Goal: Task Accomplishment & Management: Manage account settings

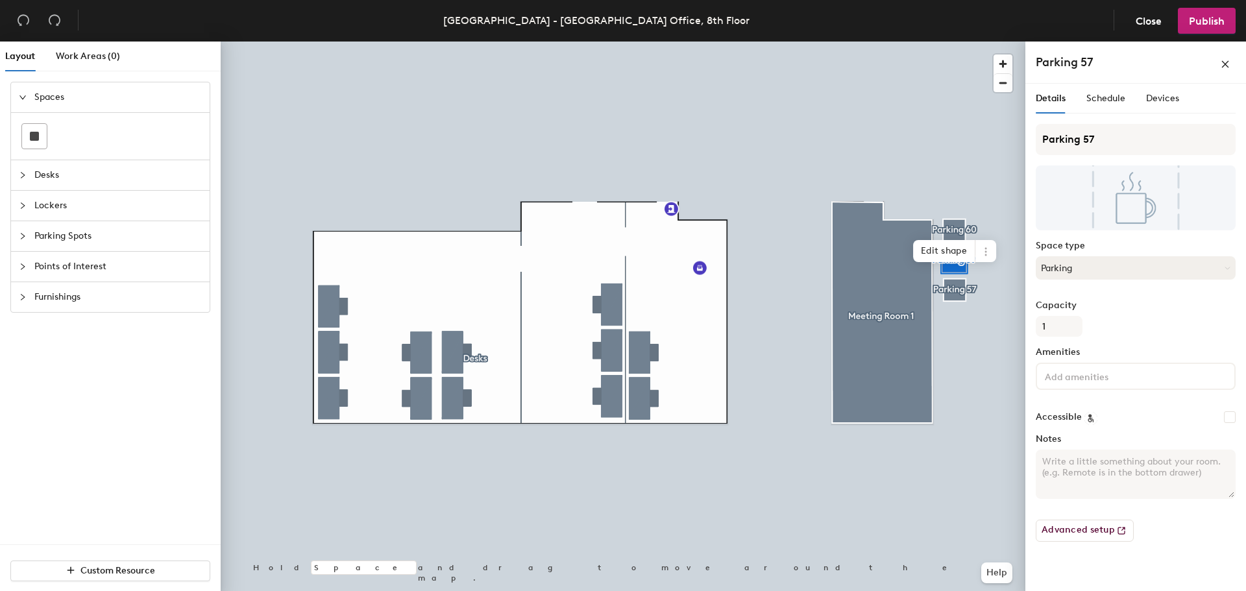
click at [1094, 273] on button "Parking" at bounding box center [1136, 267] width 200 height 23
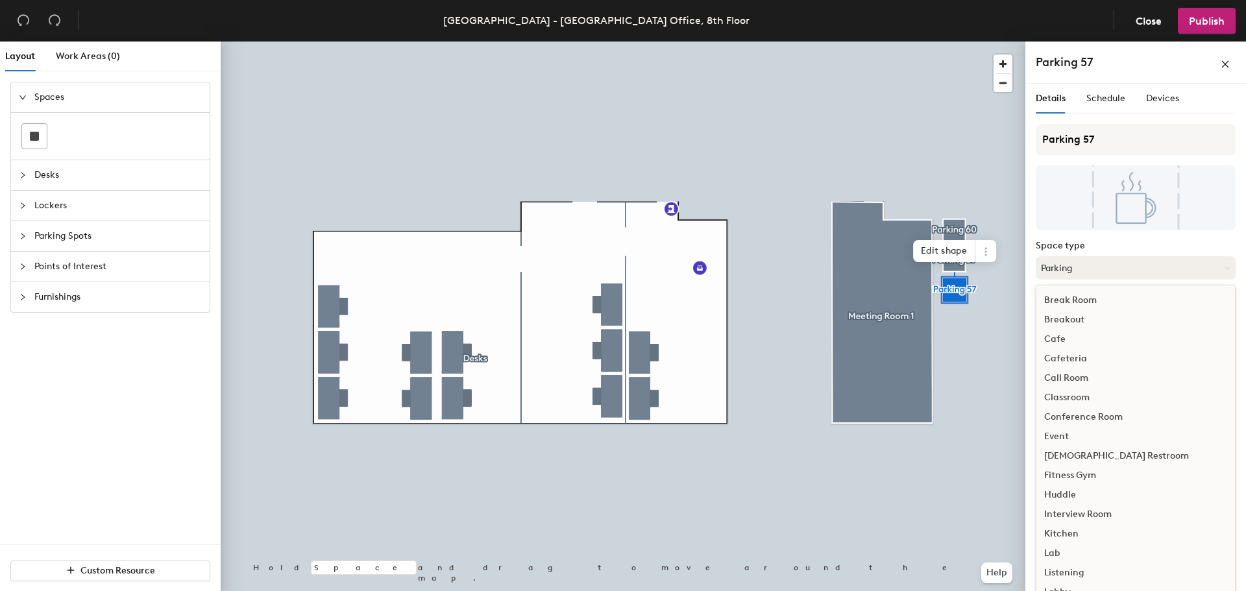
click at [1095, 273] on button "Parking" at bounding box center [1136, 267] width 200 height 23
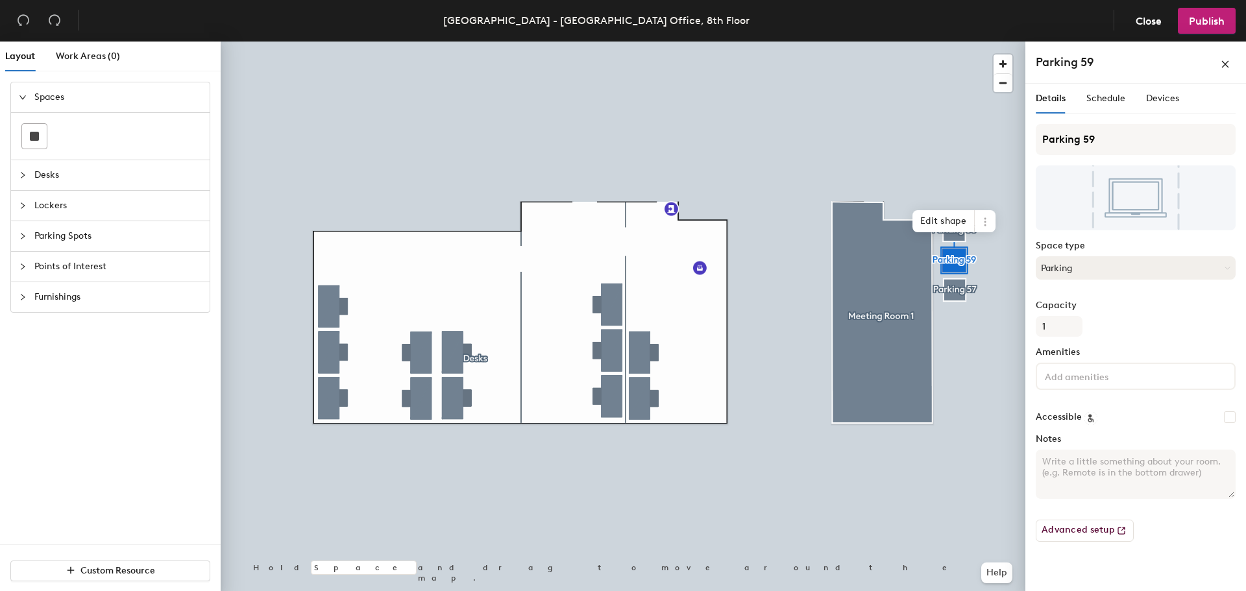
click at [1110, 274] on button "Parking" at bounding box center [1136, 267] width 200 height 23
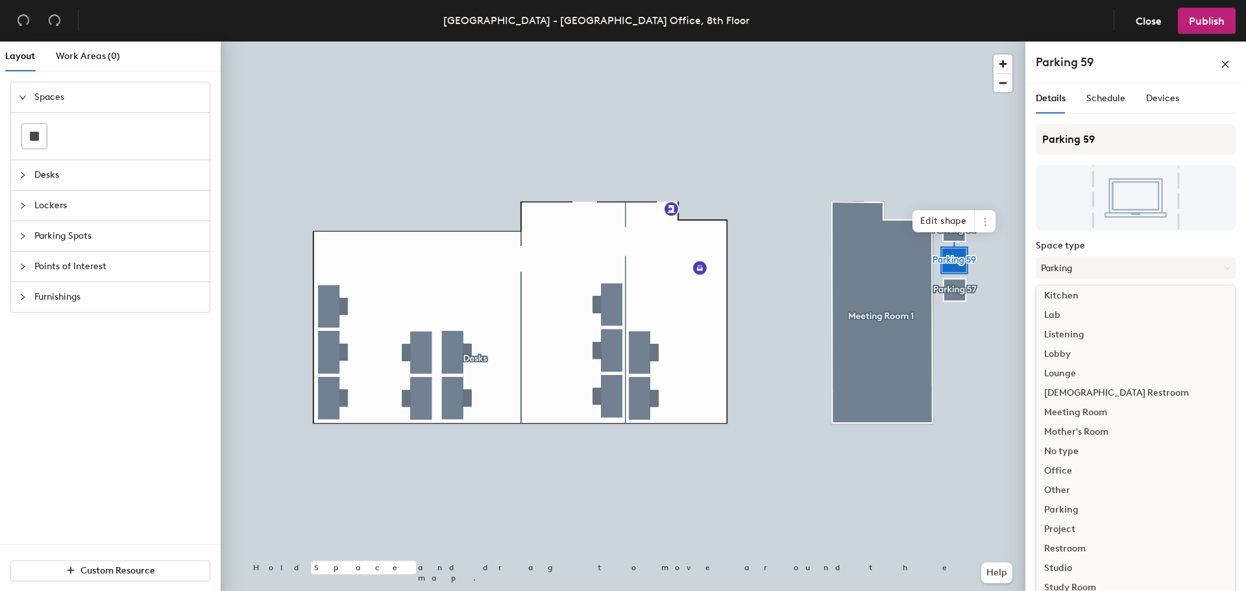
scroll to position [291, 0]
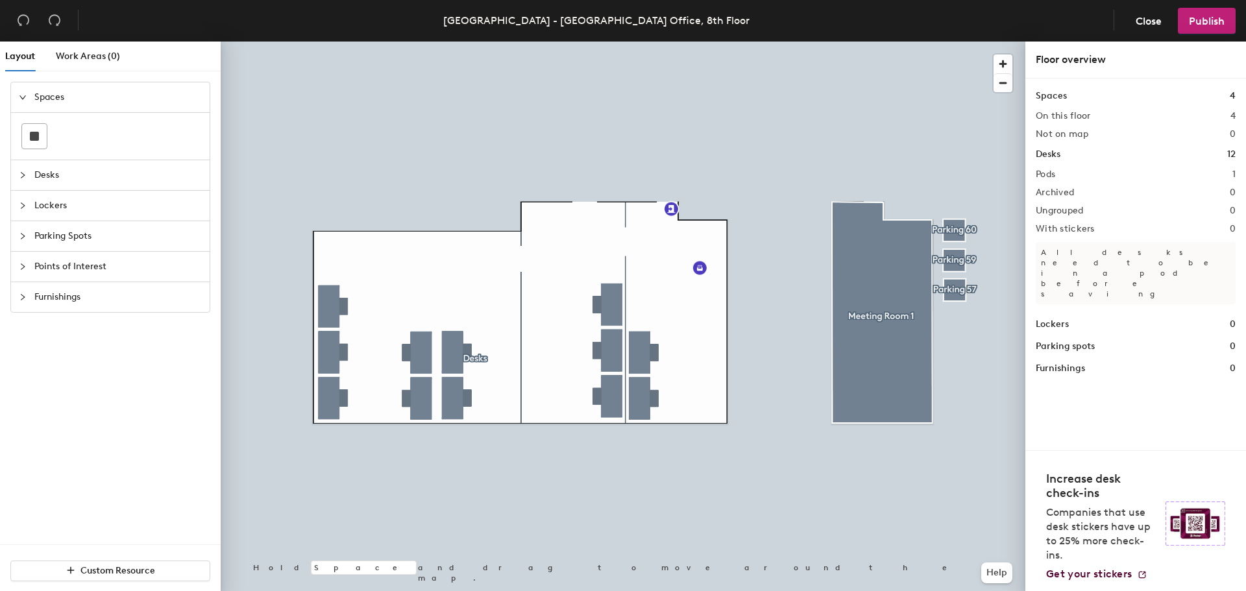
click at [38, 234] on span "Parking Spots" at bounding box center [117, 236] width 167 height 30
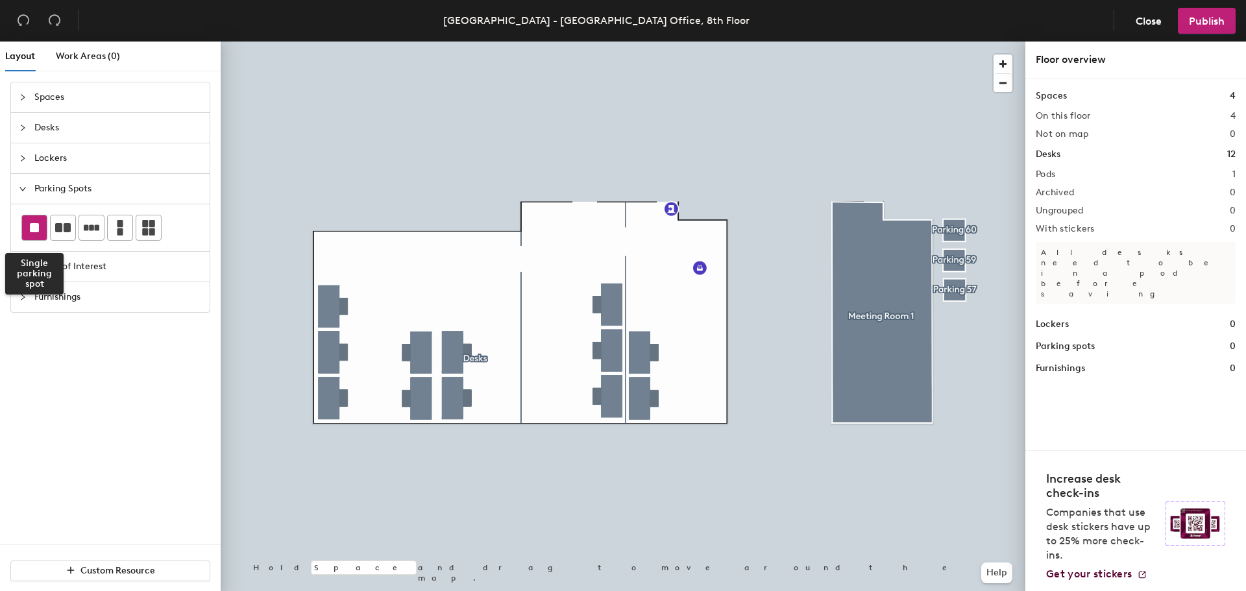
click at [27, 233] on div at bounding box center [34, 227] width 25 height 25
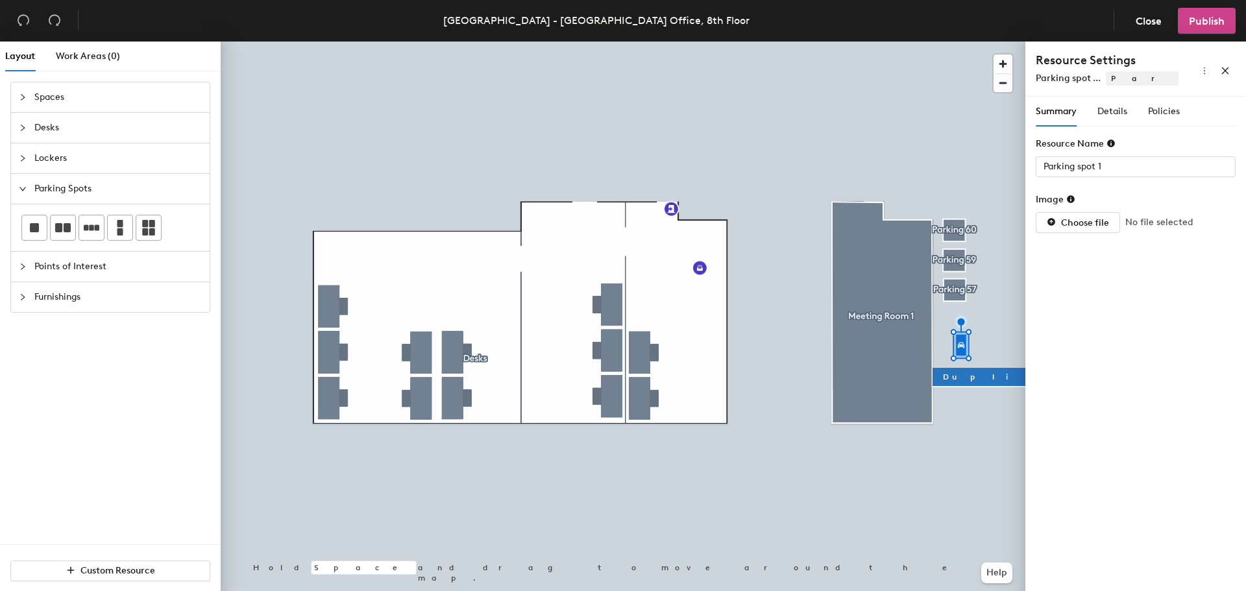
click at [1202, 24] on span "Publish" at bounding box center [1207, 21] width 36 height 12
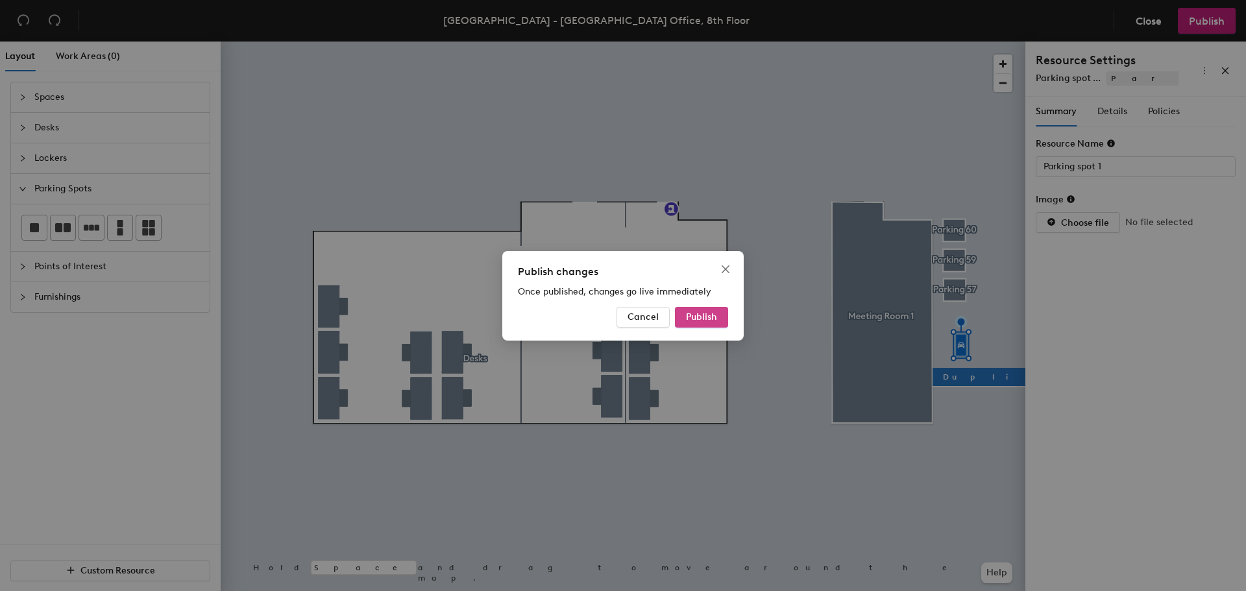
click at [690, 315] on span "Publish" at bounding box center [701, 316] width 31 height 11
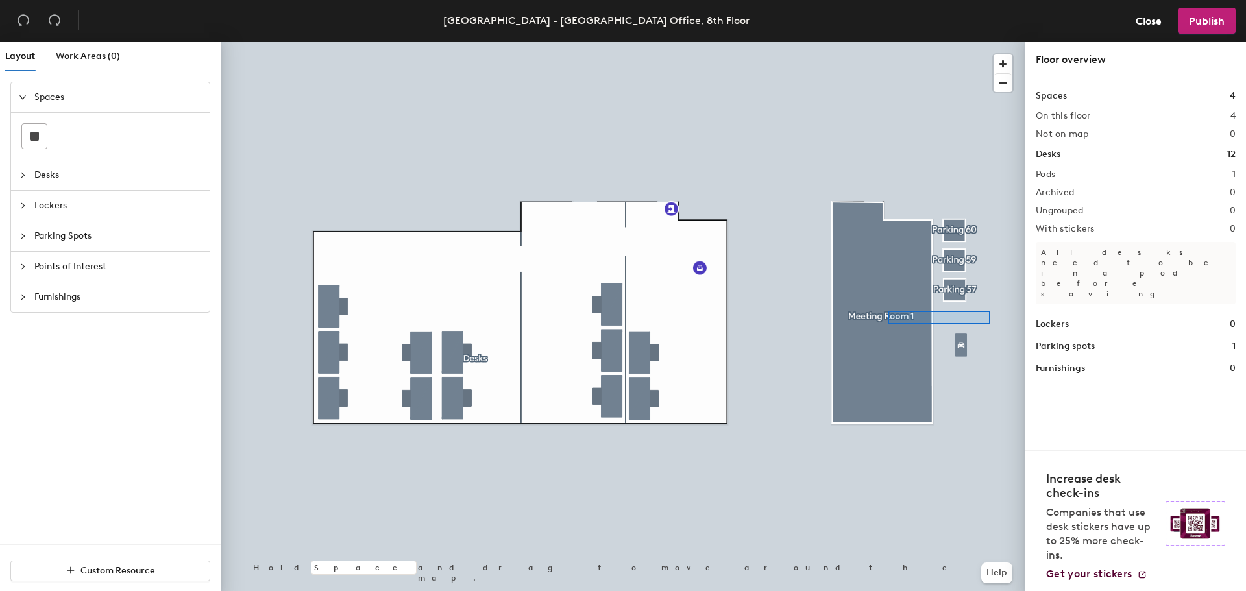
click at [888, 42] on div at bounding box center [623, 42] width 805 height 0
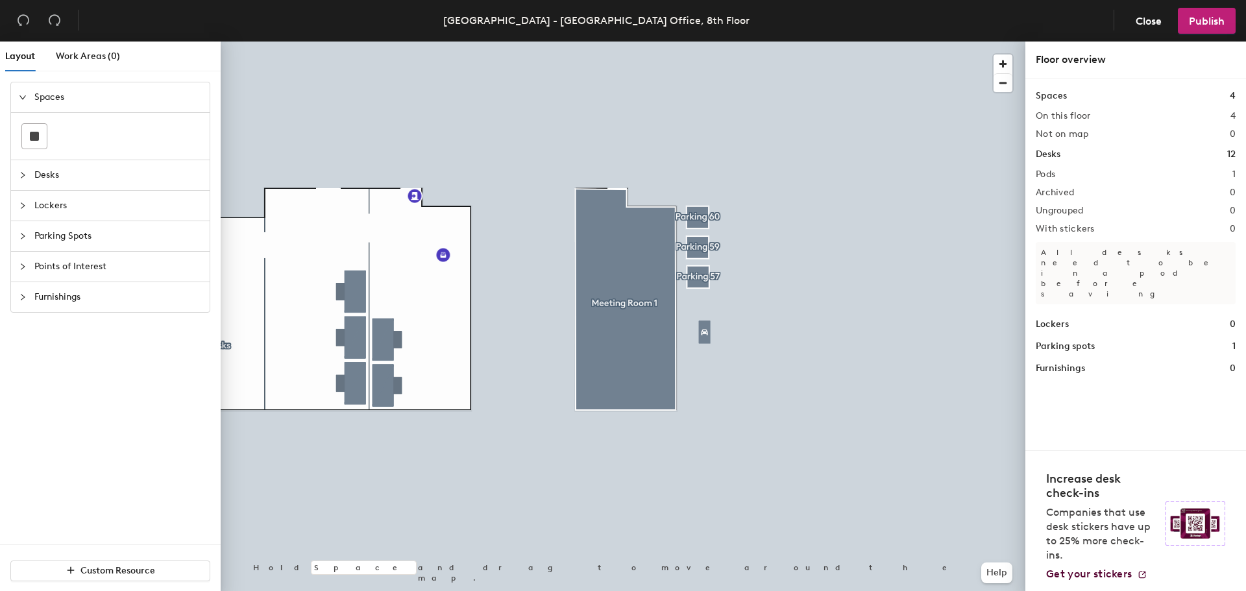
click at [90, 241] on span "Parking Spots" at bounding box center [117, 236] width 167 height 30
click at [88, 233] on icon at bounding box center [92, 228] width 16 height 16
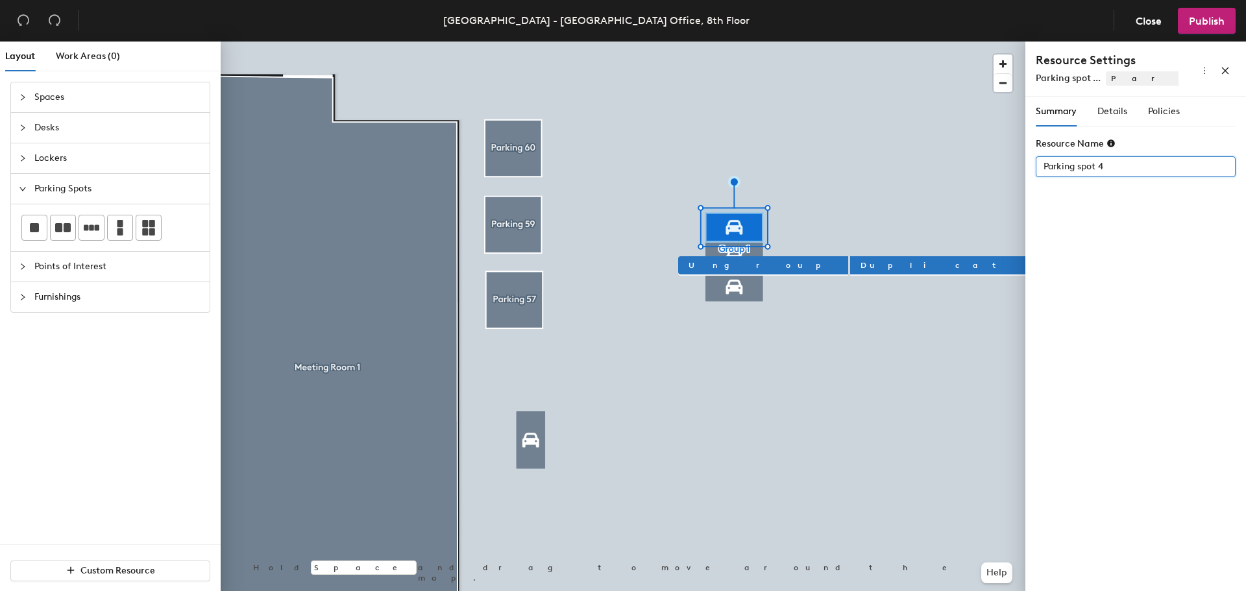
click at [890, 164] on div "Layout Work Areas (0) Spaces Desks Lockers Parking Spots Points of Interest Fur…" at bounding box center [623, 319] width 1246 height 555
click at [1120, 167] on input "Parking spot 4" at bounding box center [1136, 166] width 200 height 21
type input "Parking spot 4"
click at [1134, 273] on div "Summary Details Policies Resource Name Parking spot 4" at bounding box center [1135, 347] width 221 height 500
click at [748, 42] on div at bounding box center [623, 42] width 805 height 0
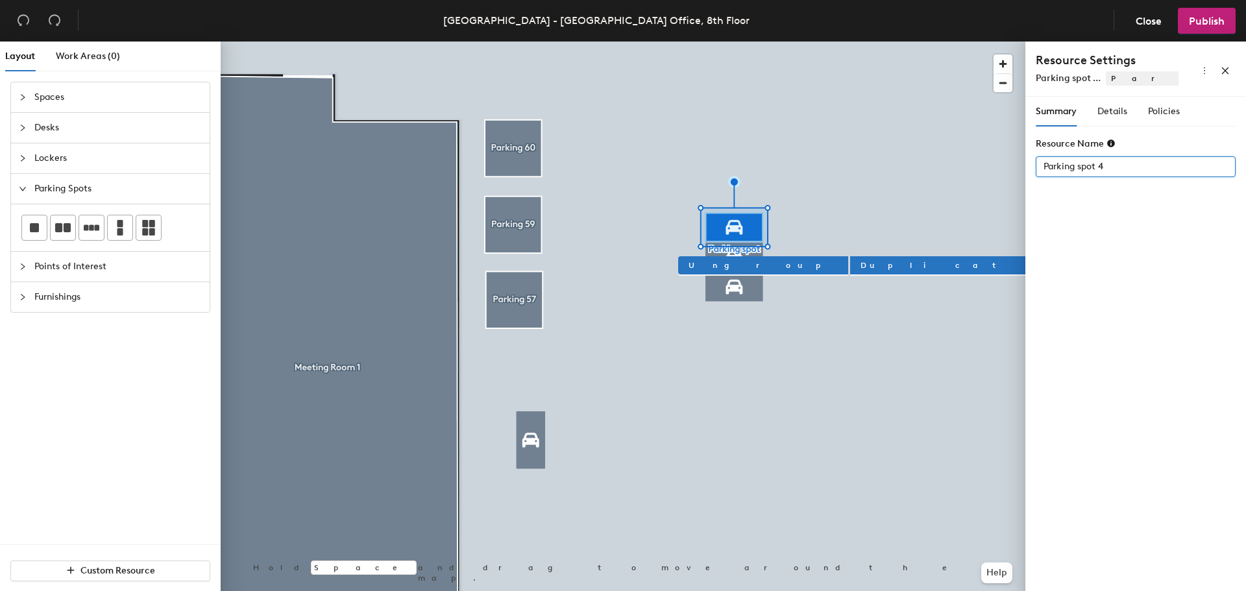
click at [1127, 158] on input "Parking spot 4" at bounding box center [1136, 166] width 200 height 21
click at [1075, 175] on input "Parking spot 4" at bounding box center [1136, 166] width 200 height 21
type input "Parking spot 4"
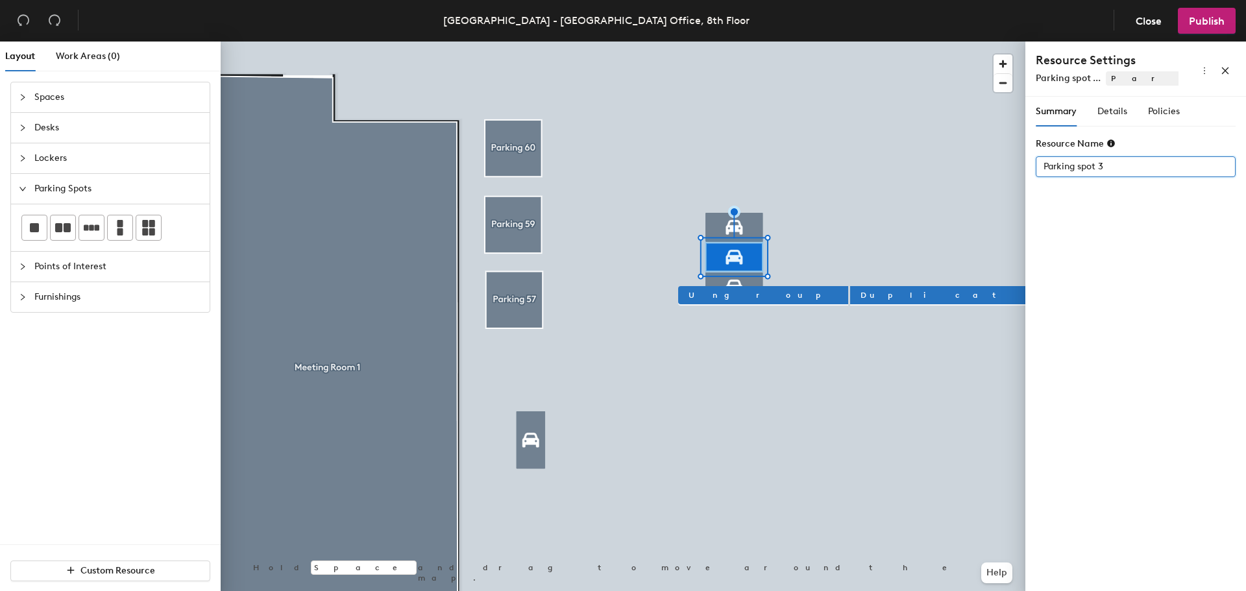
click at [1118, 170] on input "Parking spot 3" at bounding box center [1136, 166] width 200 height 21
type input "Parking spot 3"
click at [850, 286] on button "Duplicate" at bounding box center [953, 295] width 207 height 18
type input "Parking spot 5"
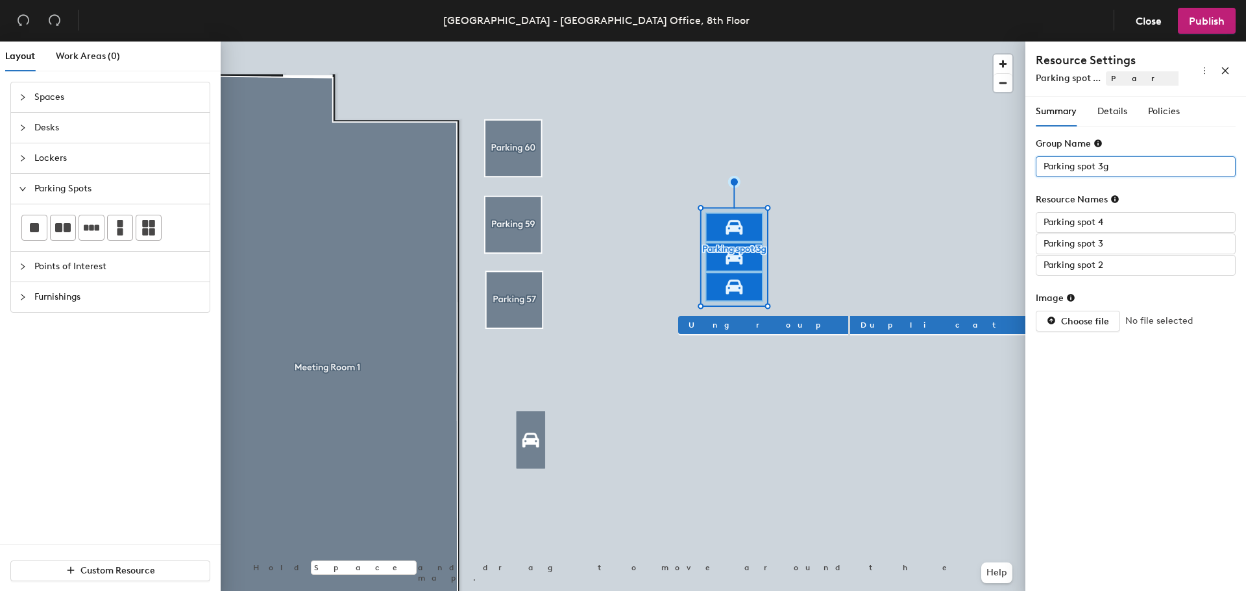
click at [1140, 169] on input "Parking spot 3g" at bounding box center [1136, 166] width 200 height 21
type input "Parking spots"
click at [1154, 227] on input "Parking spot 4" at bounding box center [1136, 222] width 200 height 21
type input "Parking 60"
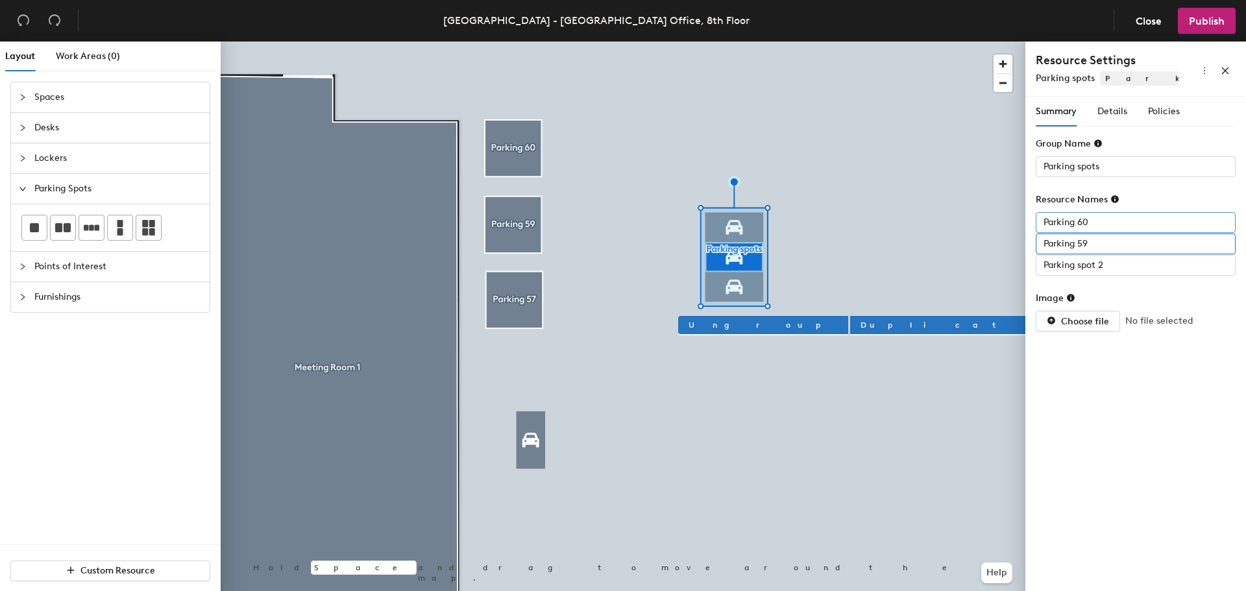
type input "Parking 59"
type input "Parking 57"
click at [1072, 395] on div "Summary Details Policies Group Name Parking spots Resource Names Parking 60 Par…" at bounding box center [1135, 347] width 221 height 500
click at [1203, 23] on span "Publish" at bounding box center [1207, 21] width 36 height 12
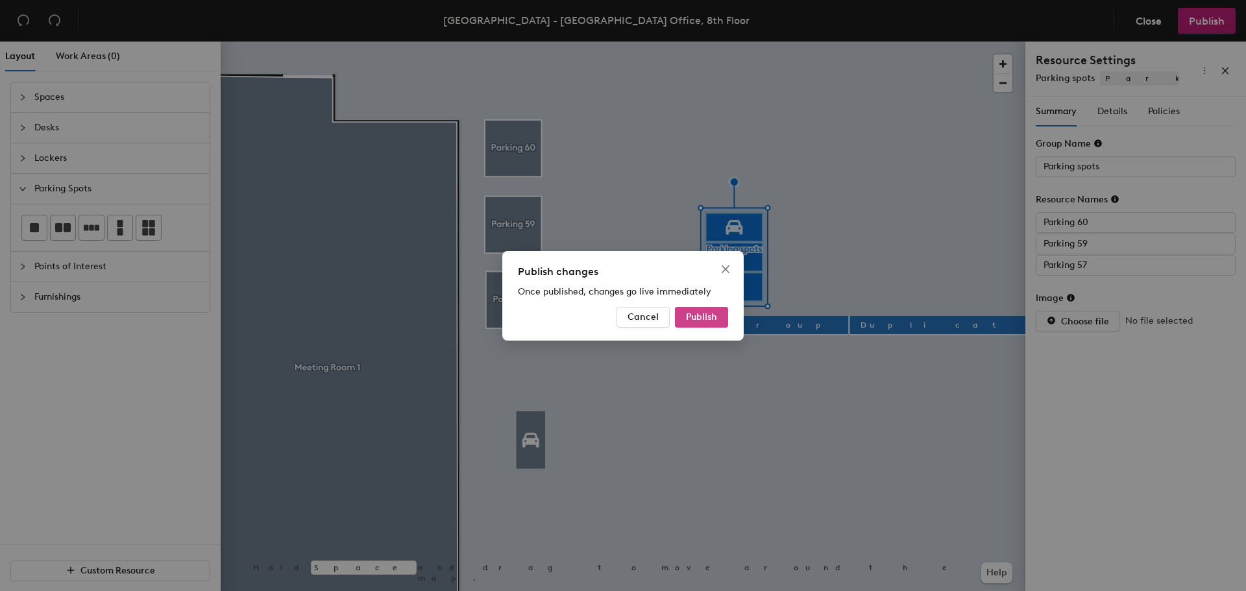
click at [684, 311] on button "Publish" at bounding box center [701, 317] width 53 height 21
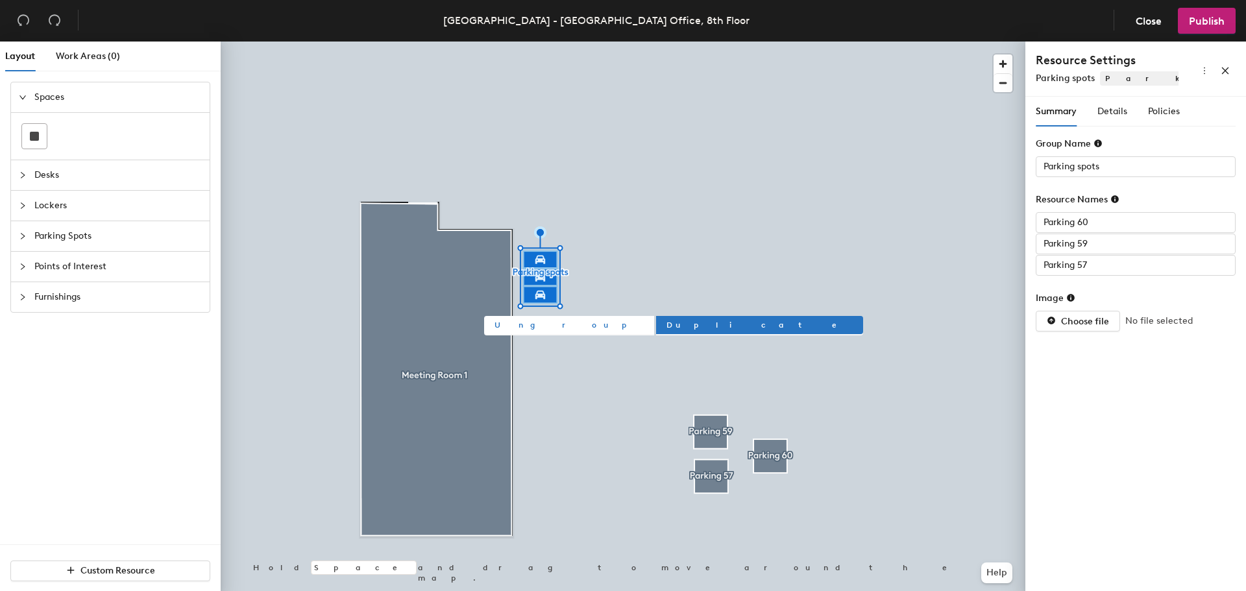
click at [511, 323] on span "Ungroup" at bounding box center [568, 325] width 149 height 12
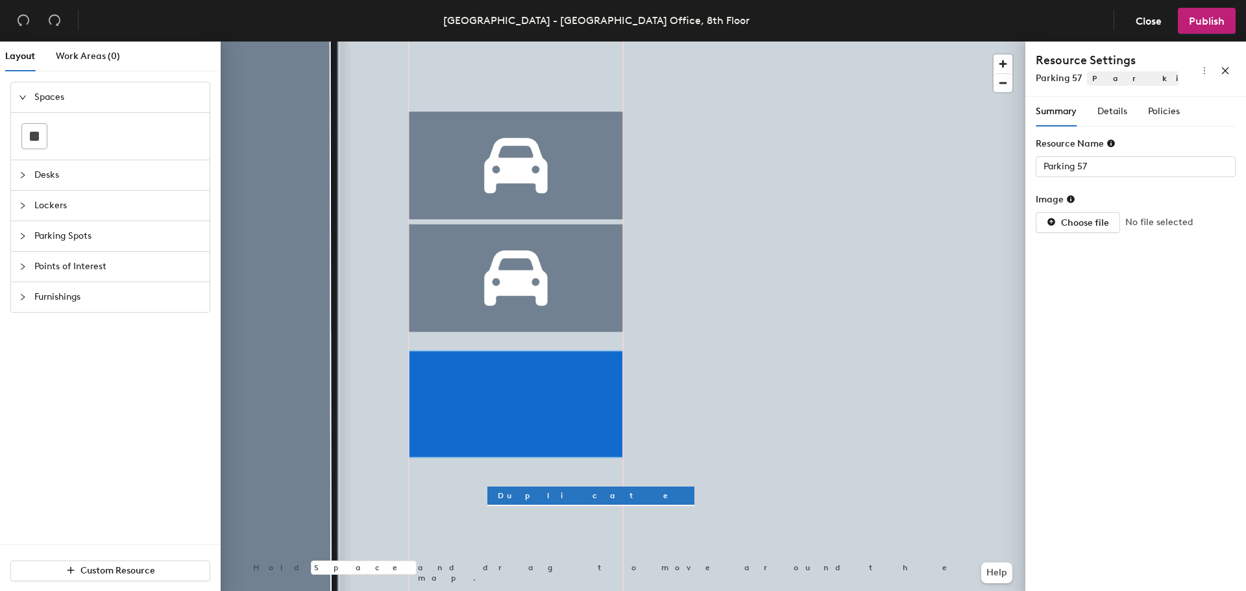
type input "Parking 59"
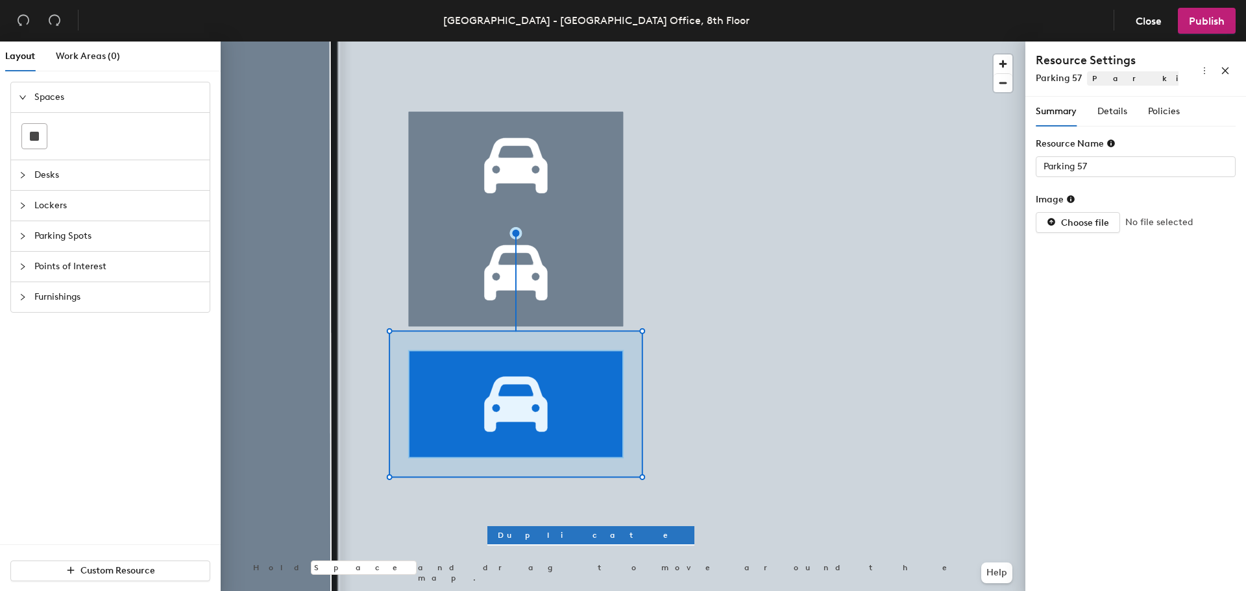
type input "Parking 59"
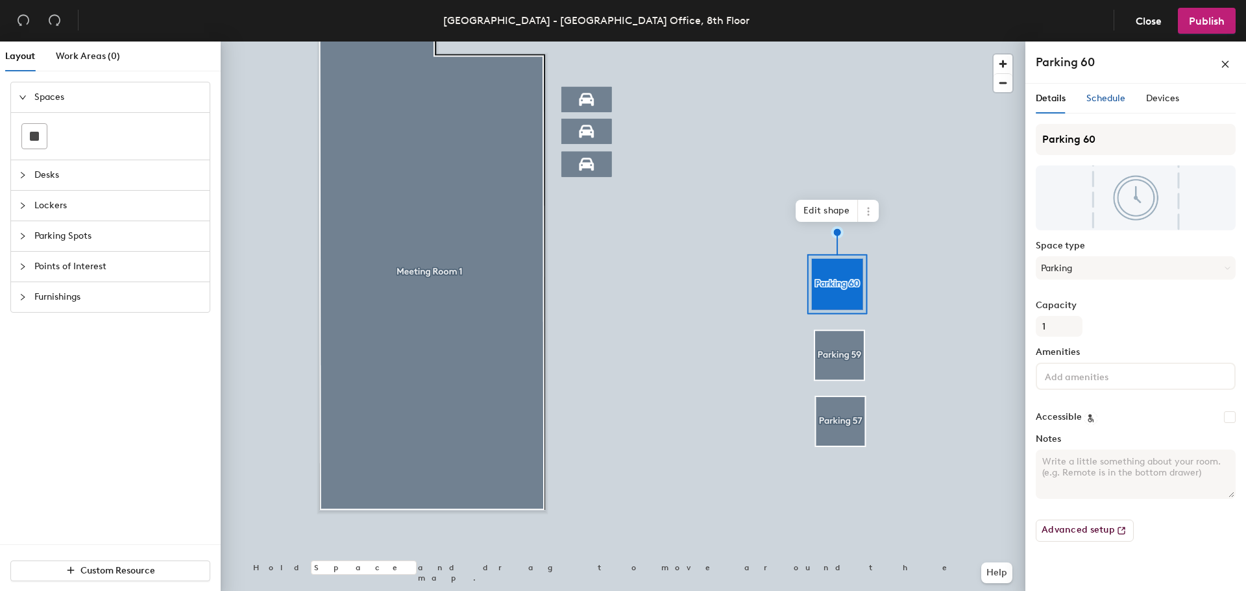
click at [1106, 101] on span "Schedule" at bounding box center [1105, 98] width 39 height 11
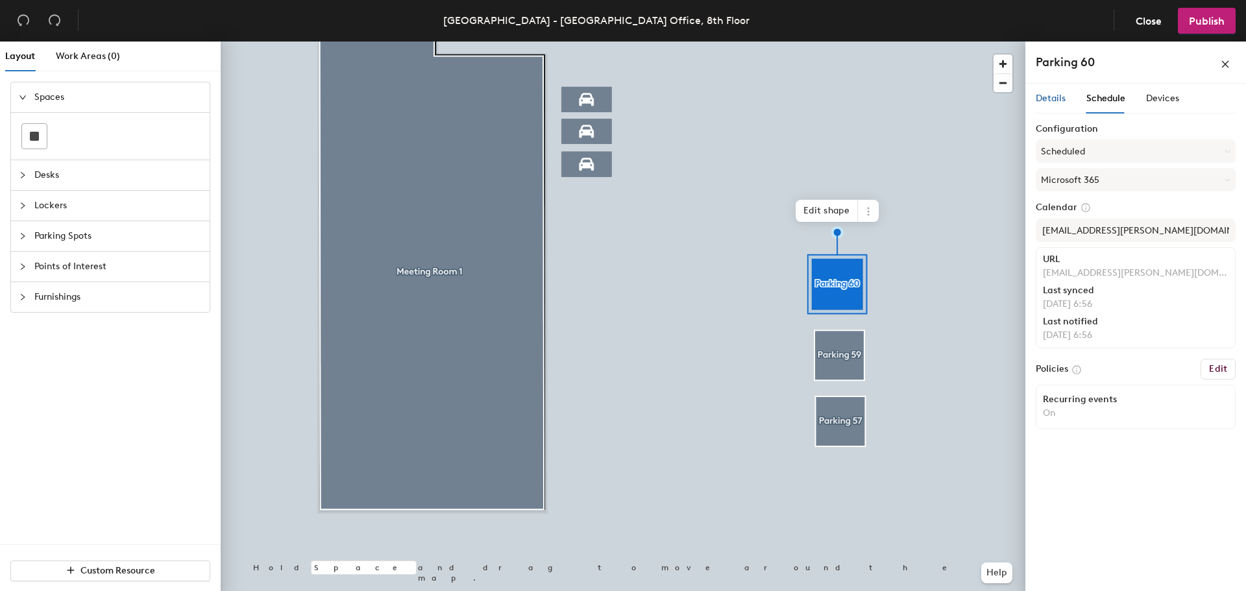
click at [1055, 103] on span "Details" at bounding box center [1051, 98] width 30 height 11
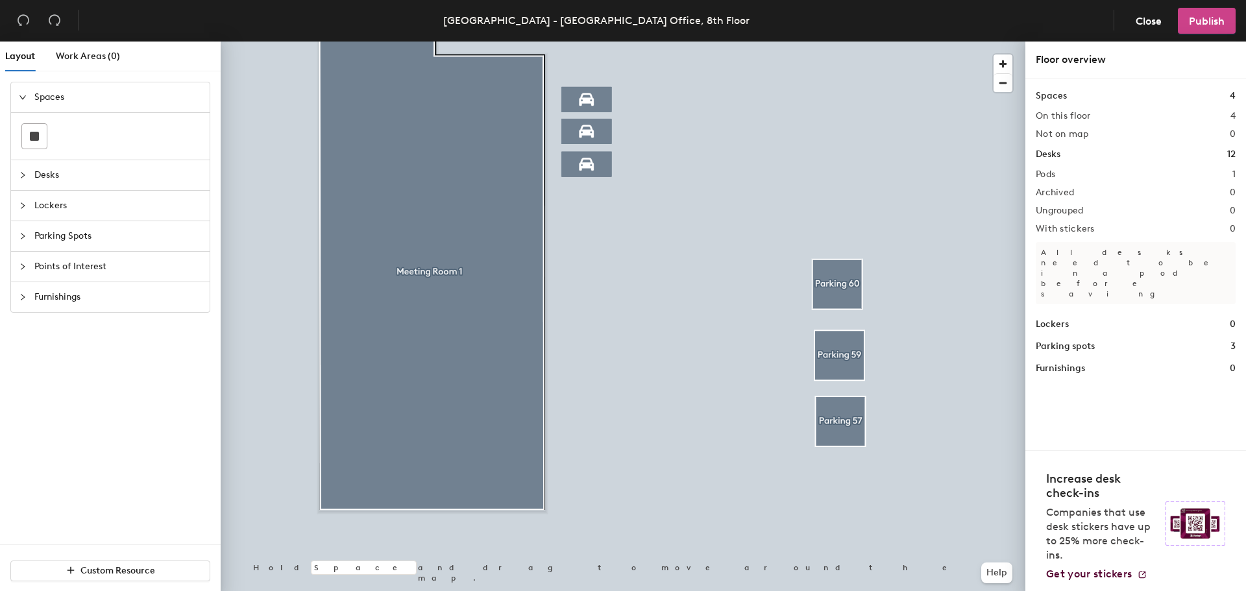
click at [1213, 25] on span "Publish" at bounding box center [1207, 21] width 36 height 12
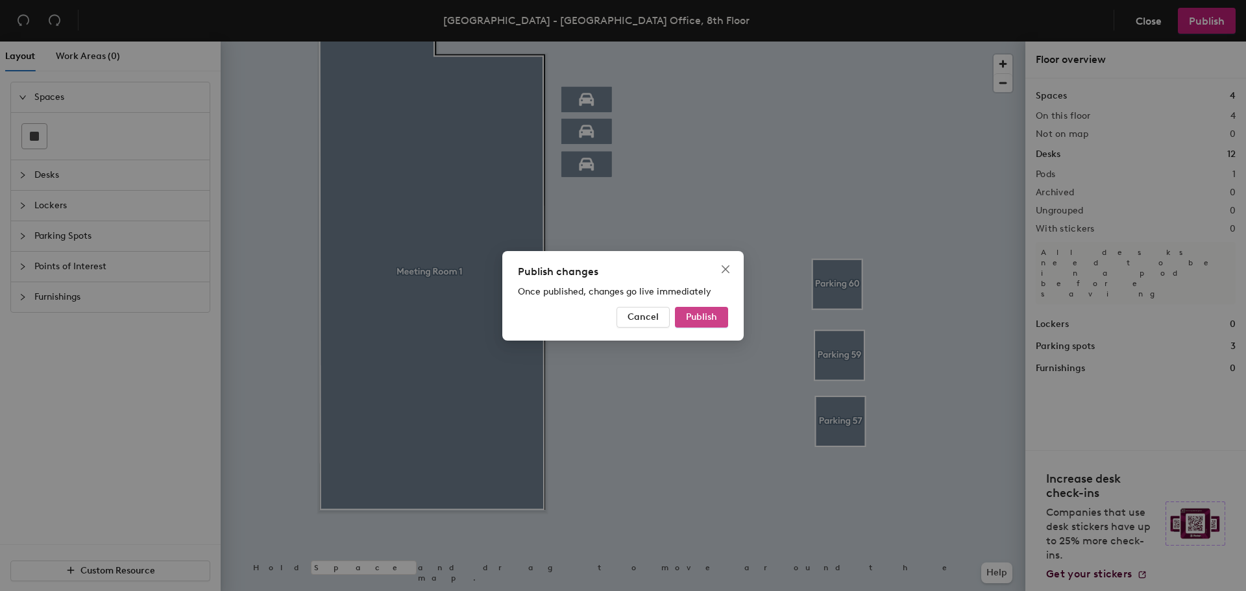
click at [698, 321] on span "Publish" at bounding box center [701, 316] width 31 height 11
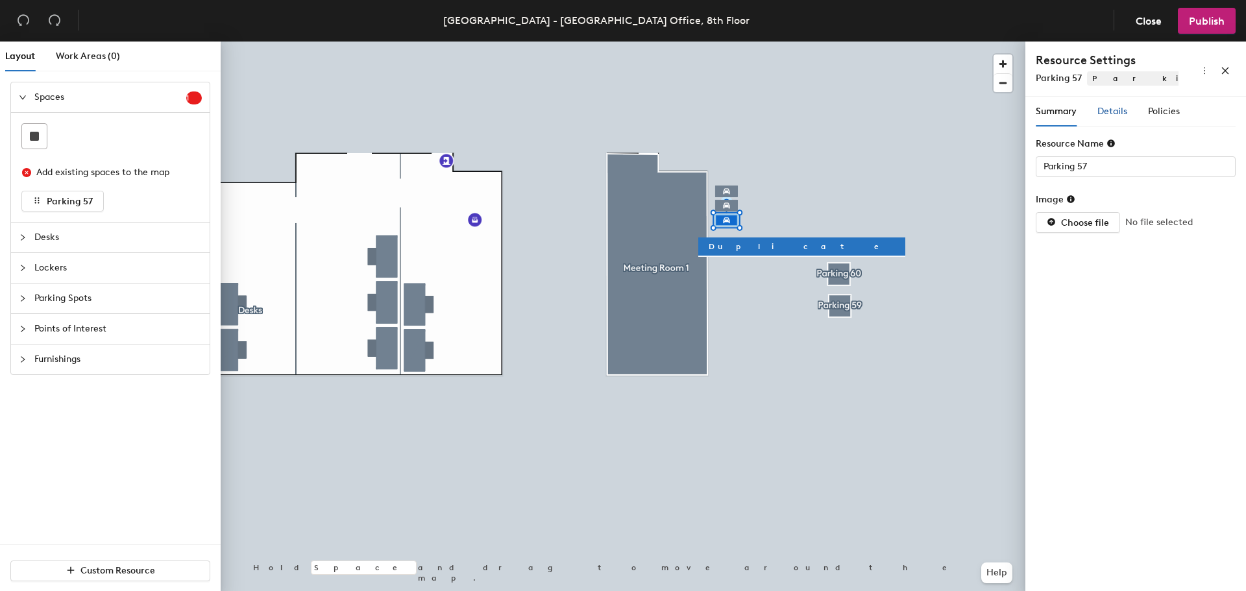
click at [1113, 110] on span "Details" at bounding box center [1112, 111] width 30 height 11
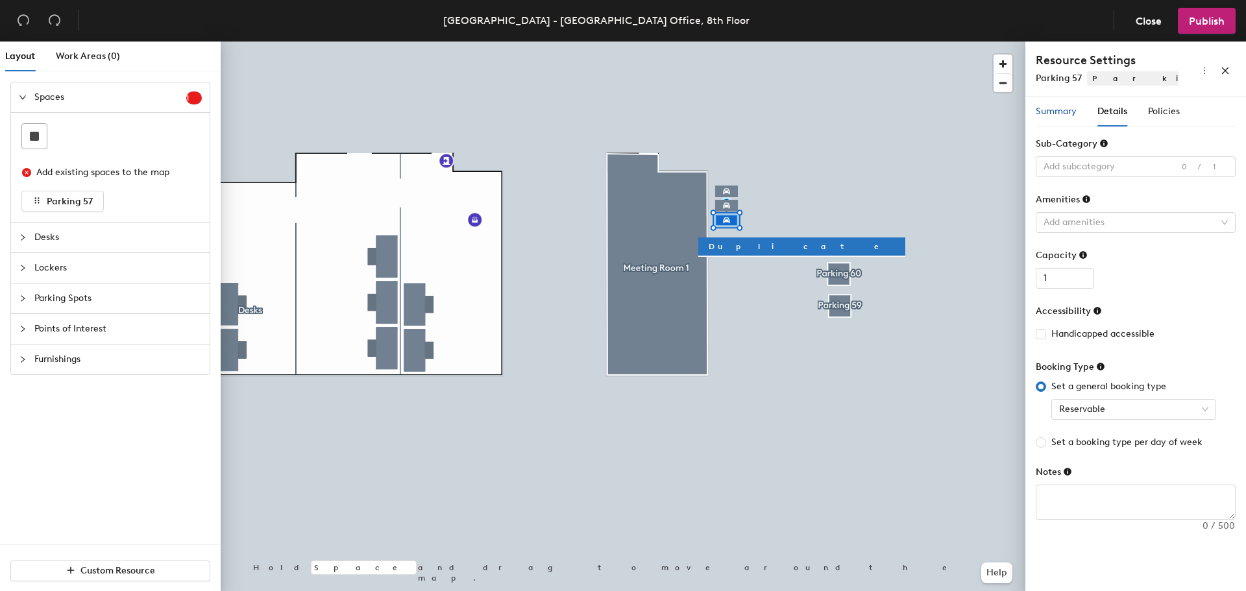
click at [1058, 112] on span "Summary" at bounding box center [1056, 111] width 41 height 11
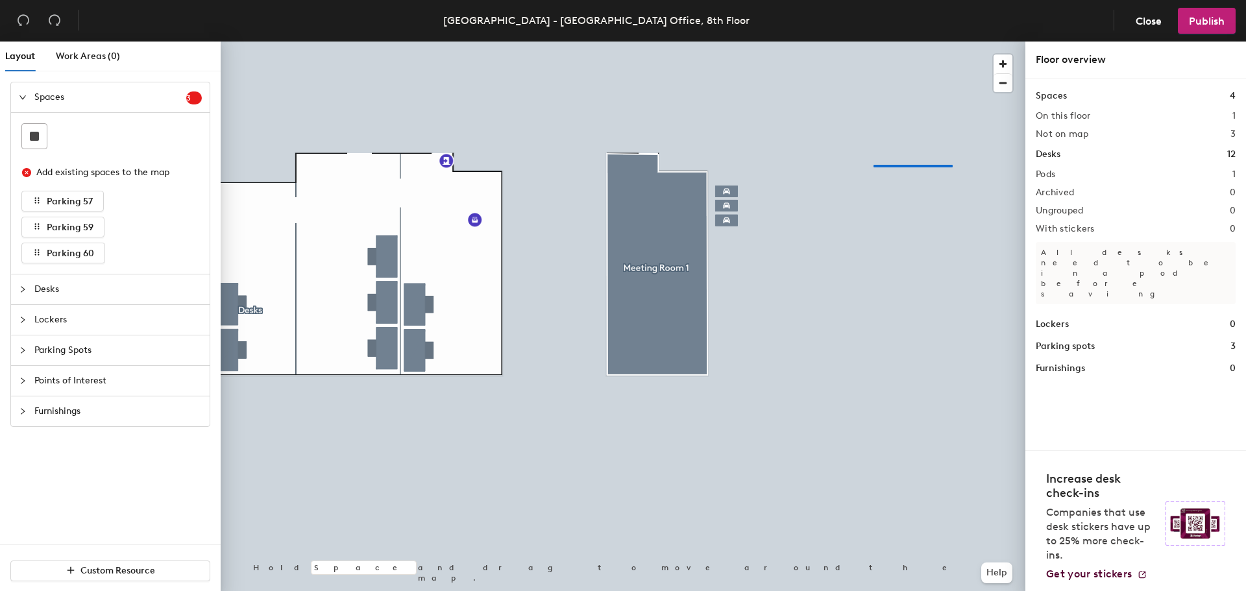
click at [869, 42] on div at bounding box center [623, 42] width 805 height 0
click at [1227, 24] on button "Publish" at bounding box center [1207, 21] width 58 height 26
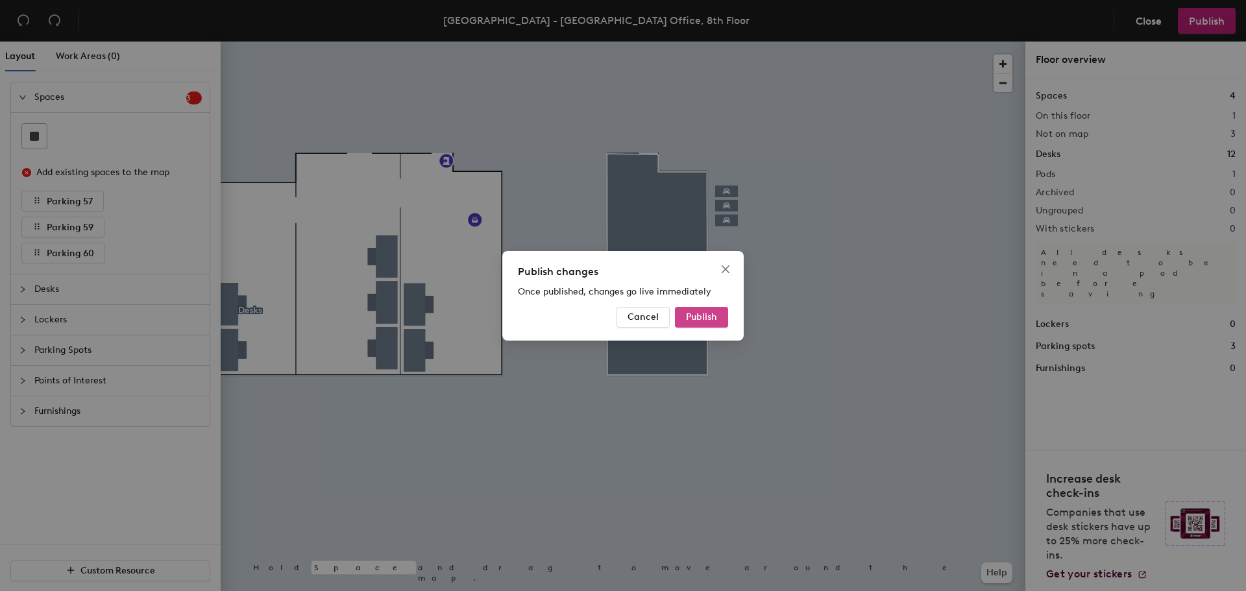
click at [704, 315] on span "Publish" at bounding box center [701, 316] width 31 height 11
